Goal: Information Seeking & Learning: Learn about a topic

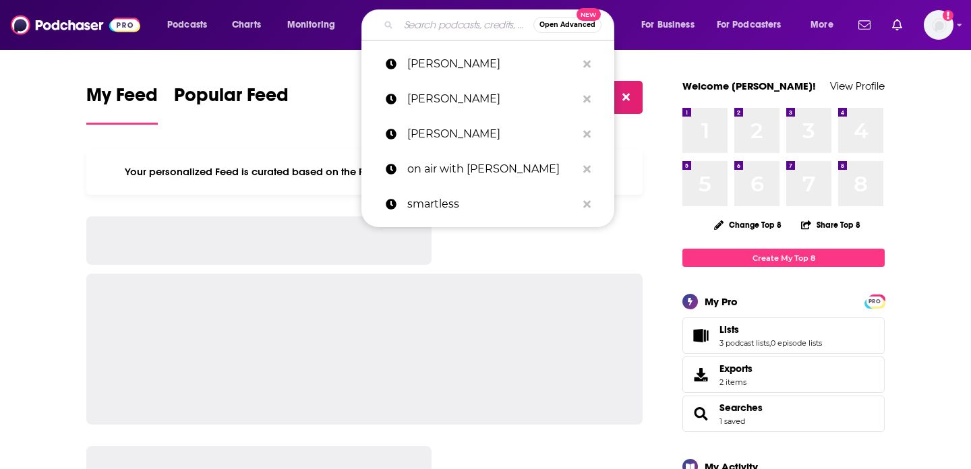
click at [445, 28] on input "Search podcasts, credits, & more..." at bounding box center [465, 25] width 135 height 22
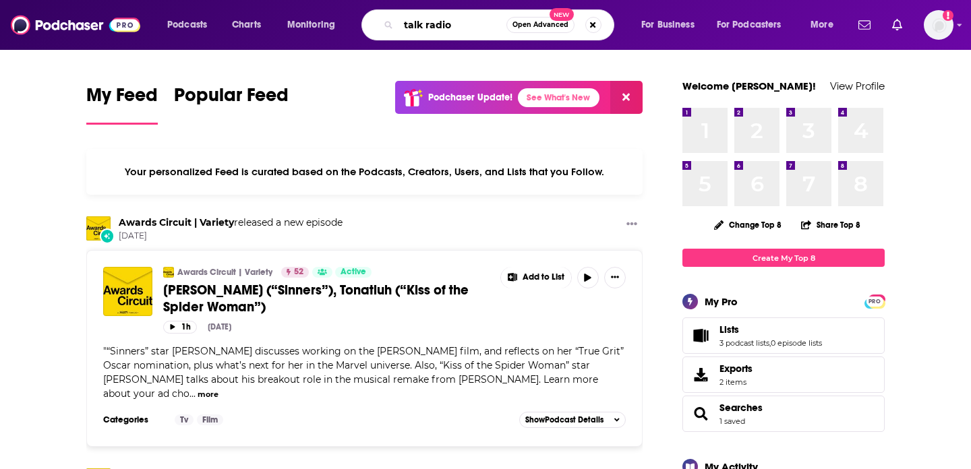
type input "talk radio"
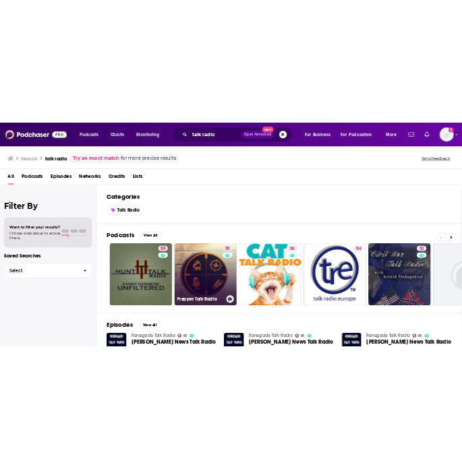
scroll to position [304, 0]
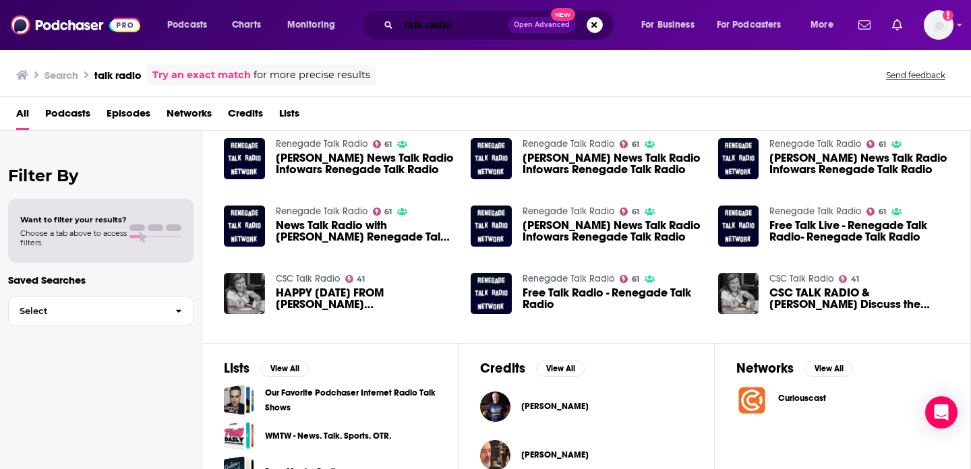
click at [471, 22] on input "talk radio" at bounding box center [452, 25] width 109 height 22
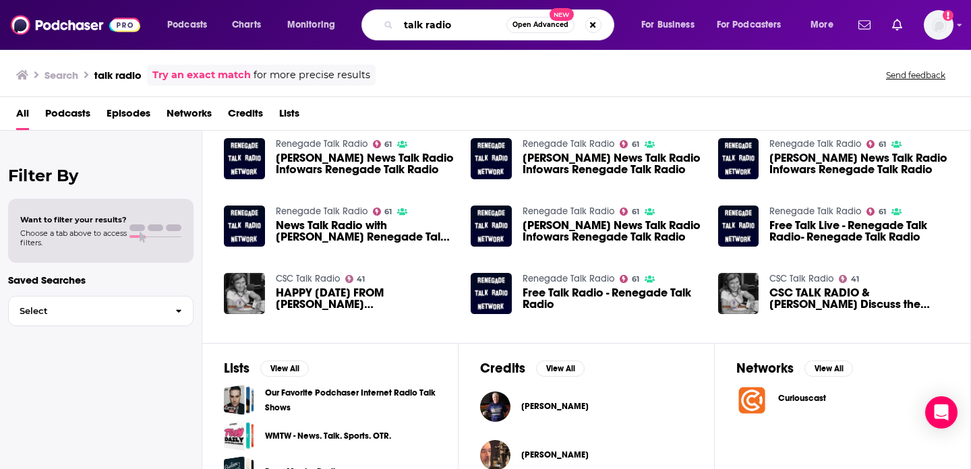
click at [471, 22] on input "talk radio" at bounding box center [452, 25] width 108 height 22
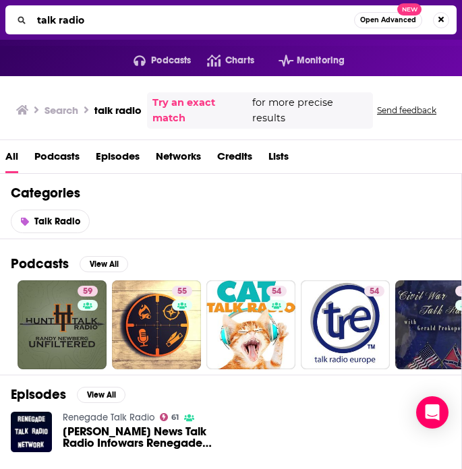
scroll to position [0, 0]
